Goal: Task Accomplishment & Management: Manage account settings

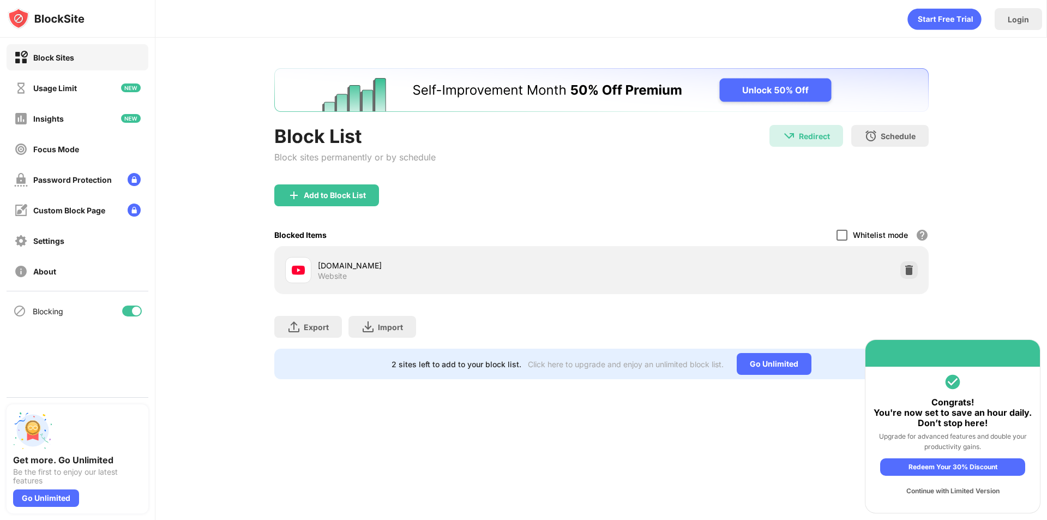
click at [846, 232] on div at bounding box center [842, 235] width 11 height 11
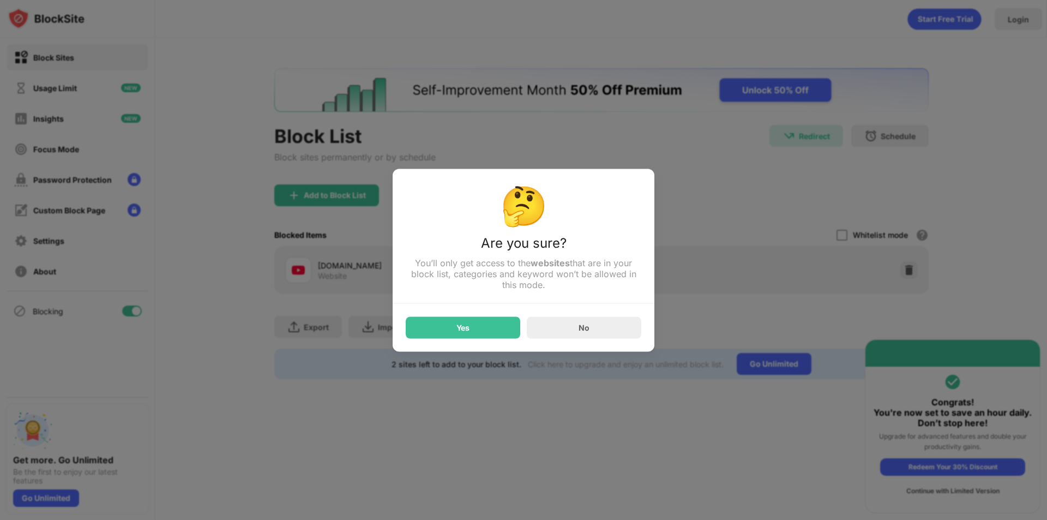
click at [483, 323] on div "Yes" at bounding box center [463, 327] width 115 height 22
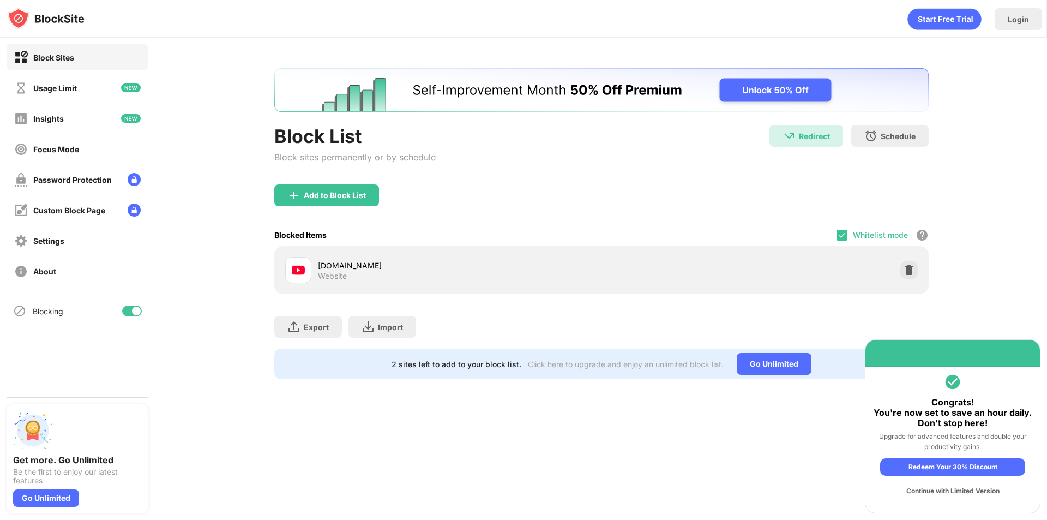
click at [881, 232] on div "Whitelist mode" at bounding box center [880, 234] width 55 height 9
click at [845, 235] on img at bounding box center [842, 235] width 9 height 9
click at [834, 230] on div "Blocked Items Whitelist mode Block all websites except for those in your whitel…" at bounding box center [601, 235] width 654 height 22
click at [847, 232] on div at bounding box center [842, 235] width 11 height 11
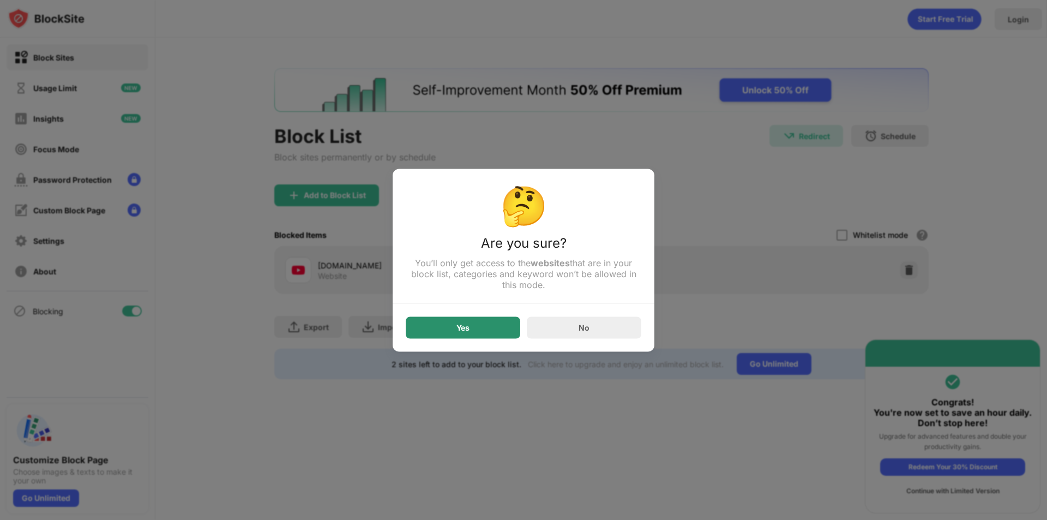
click at [464, 328] on div "Yes" at bounding box center [462, 327] width 13 height 9
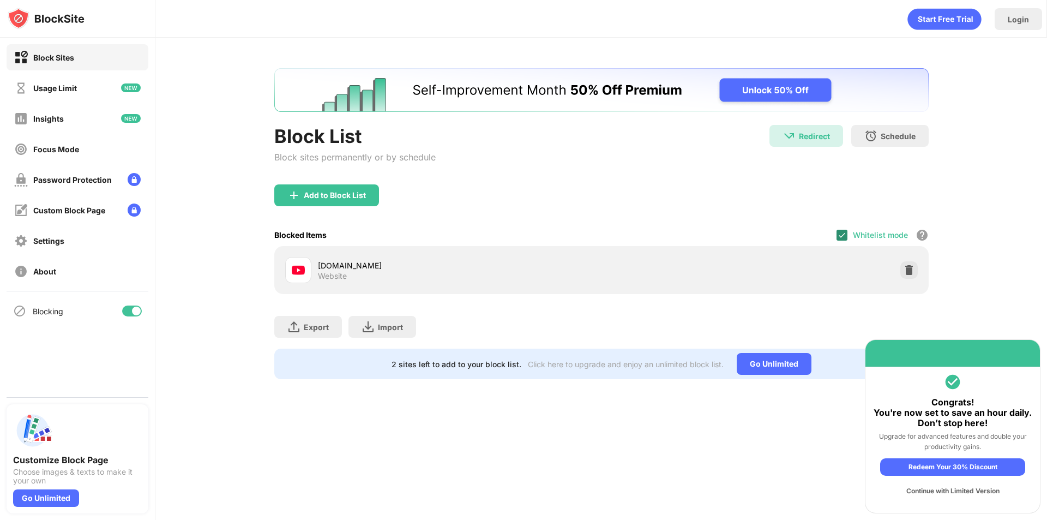
click at [840, 236] on img at bounding box center [842, 235] width 9 height 9
